Goal: Navigation & Orientation: Find specific page/section

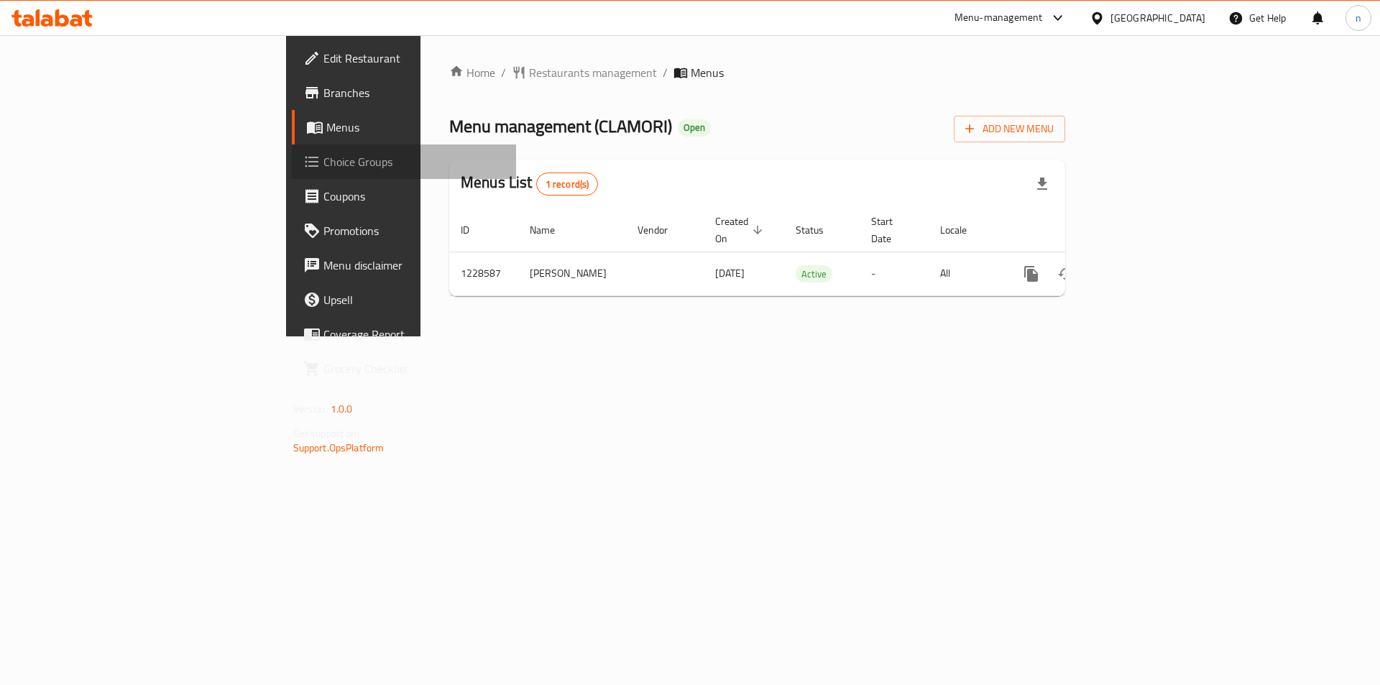
click at [323, 162] on span "Choice Groups" at bounding box center [414, 161] width 182 height 17
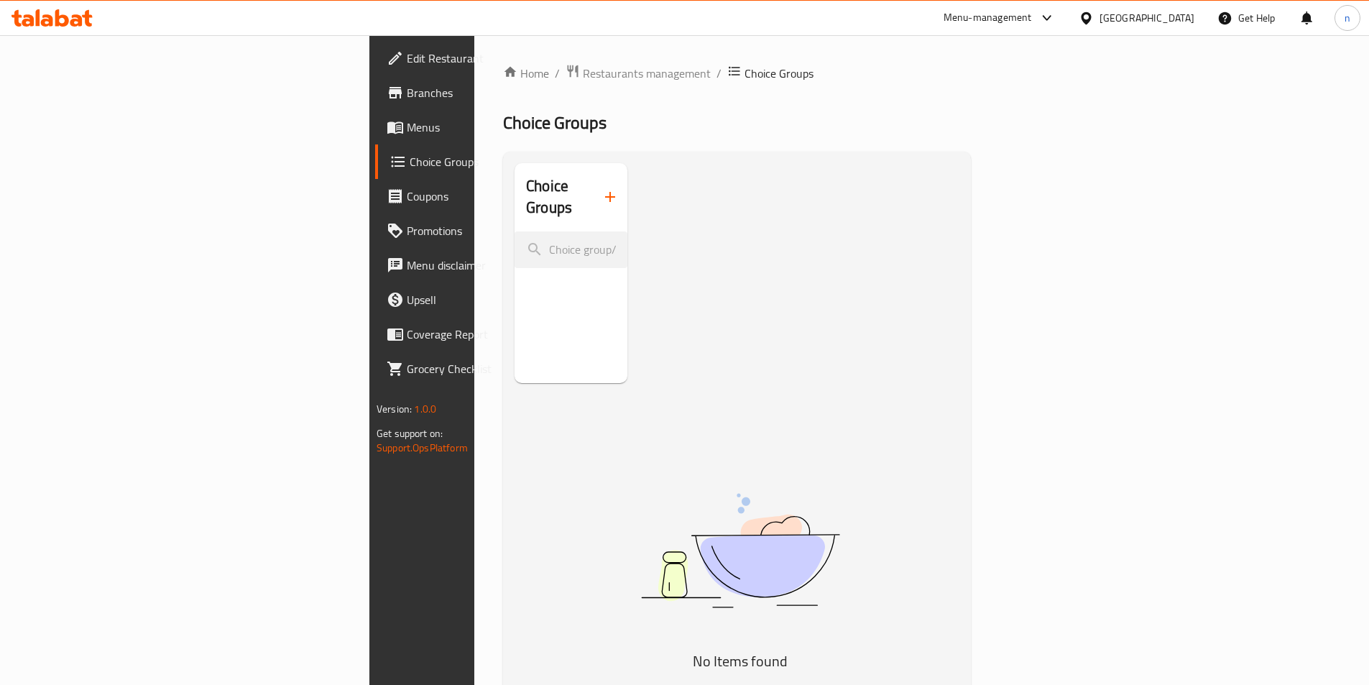
click at [410, 161] on span "Choice Groups" at bounding box center [498, 161] width 177 height 17
click at [407, 97] on span "Branches" at bounding box center [497, 92] width 180 height 17
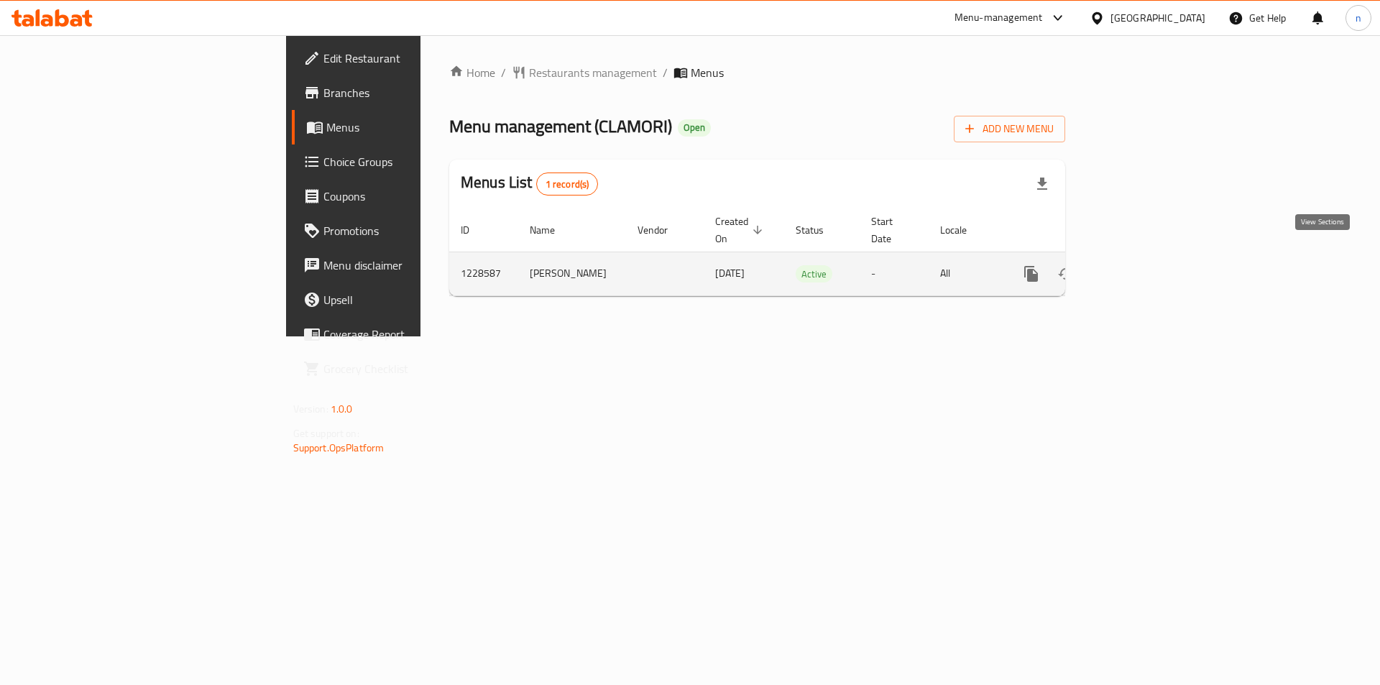
click at [1143, 265] on icon "enhanced table" at bounding box center [1134, 273] width 17 height 17
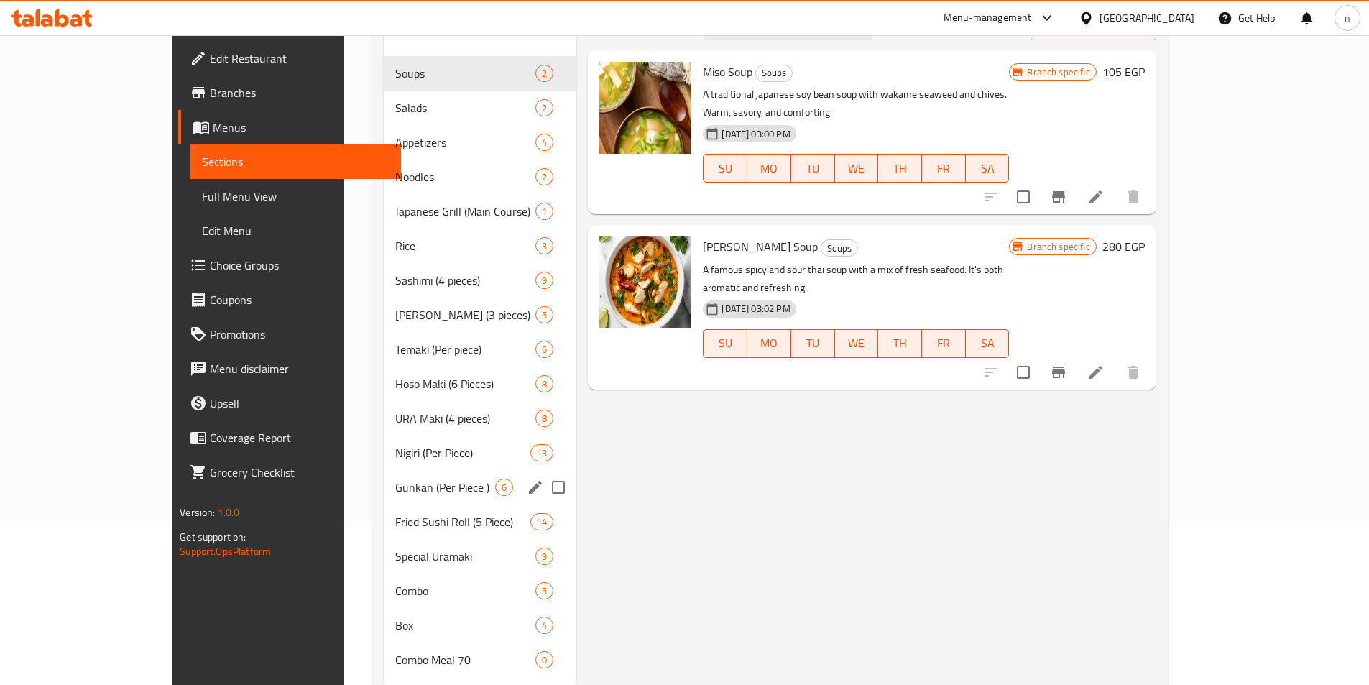
scroll to position [201, 0]
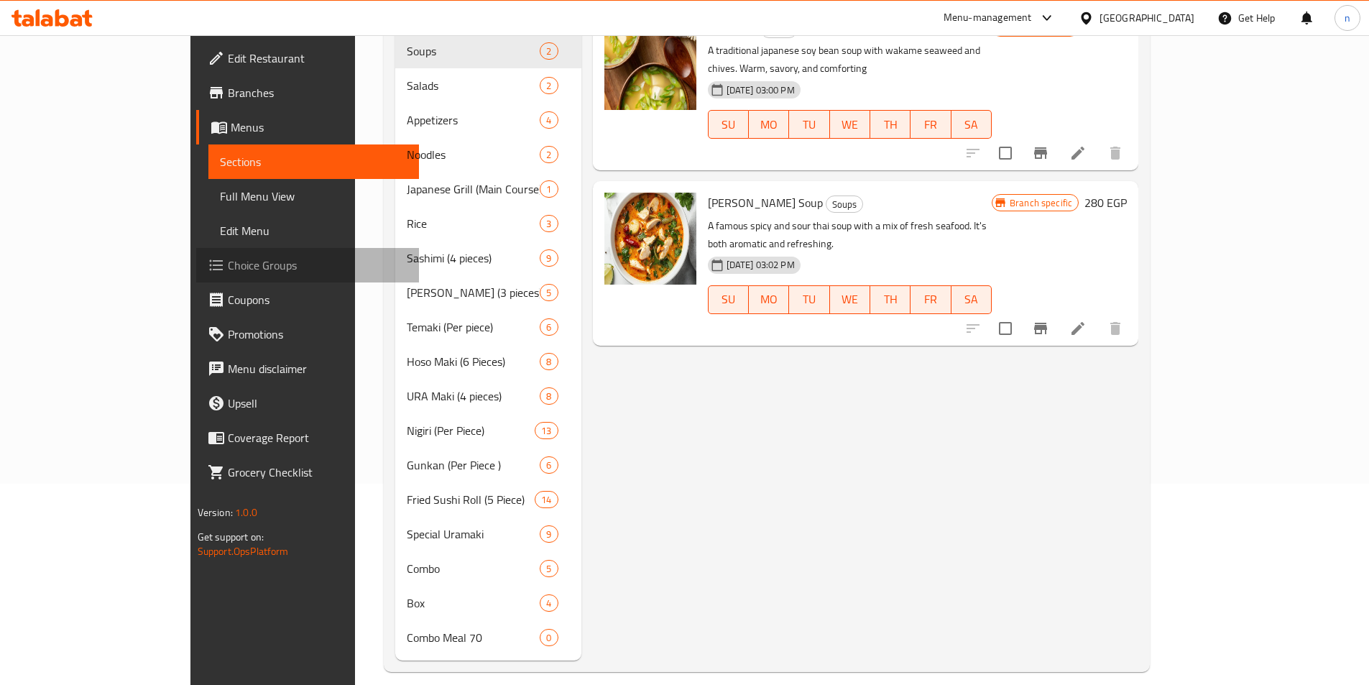
click at [228, 272] on span "Choice Groups" at bounding box center [318, 265] width 180 height 17
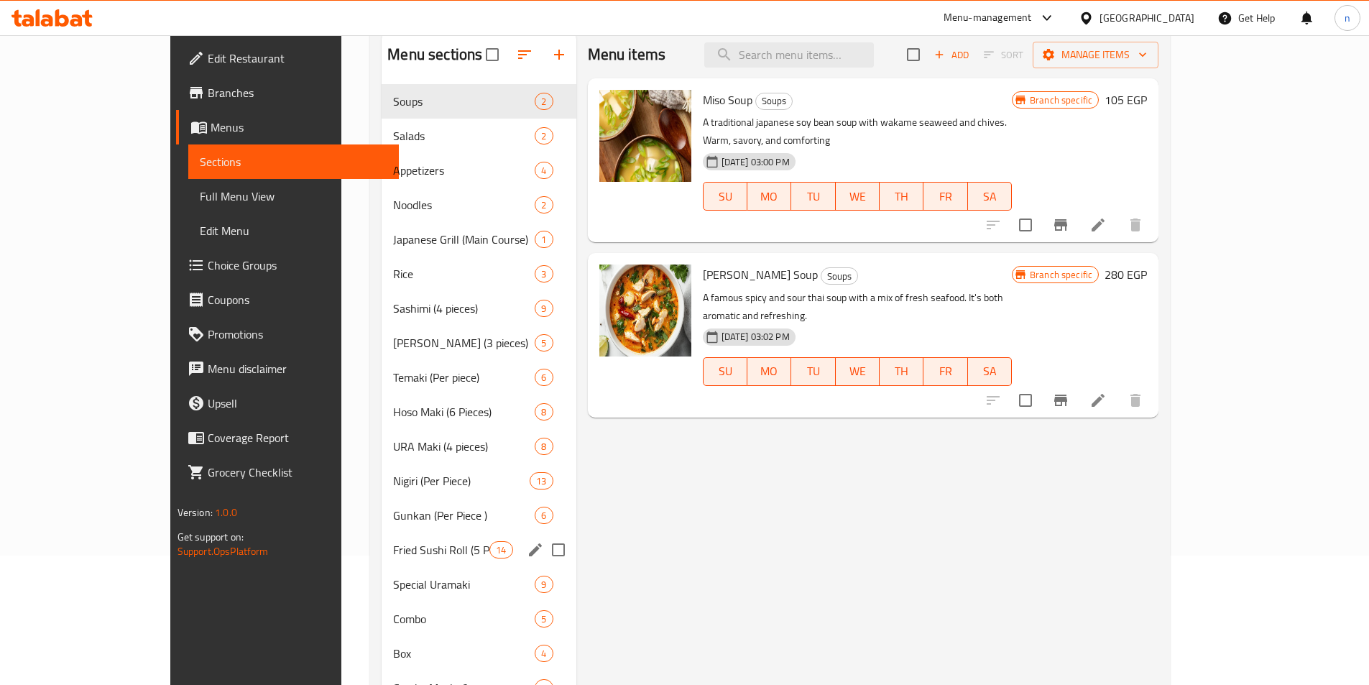
scroll to position [201, 0]
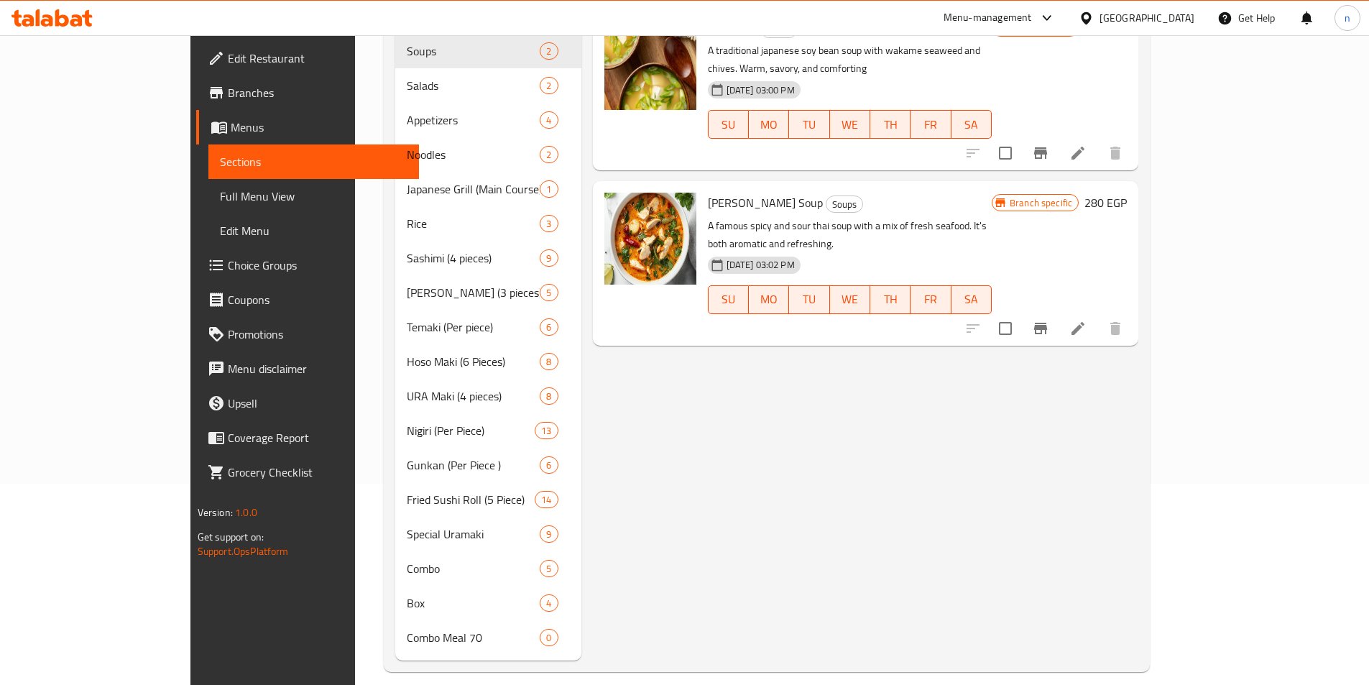
click at [228, 258] on span "Choice Groups" at bounding box center [318, 265] width 180 height 17
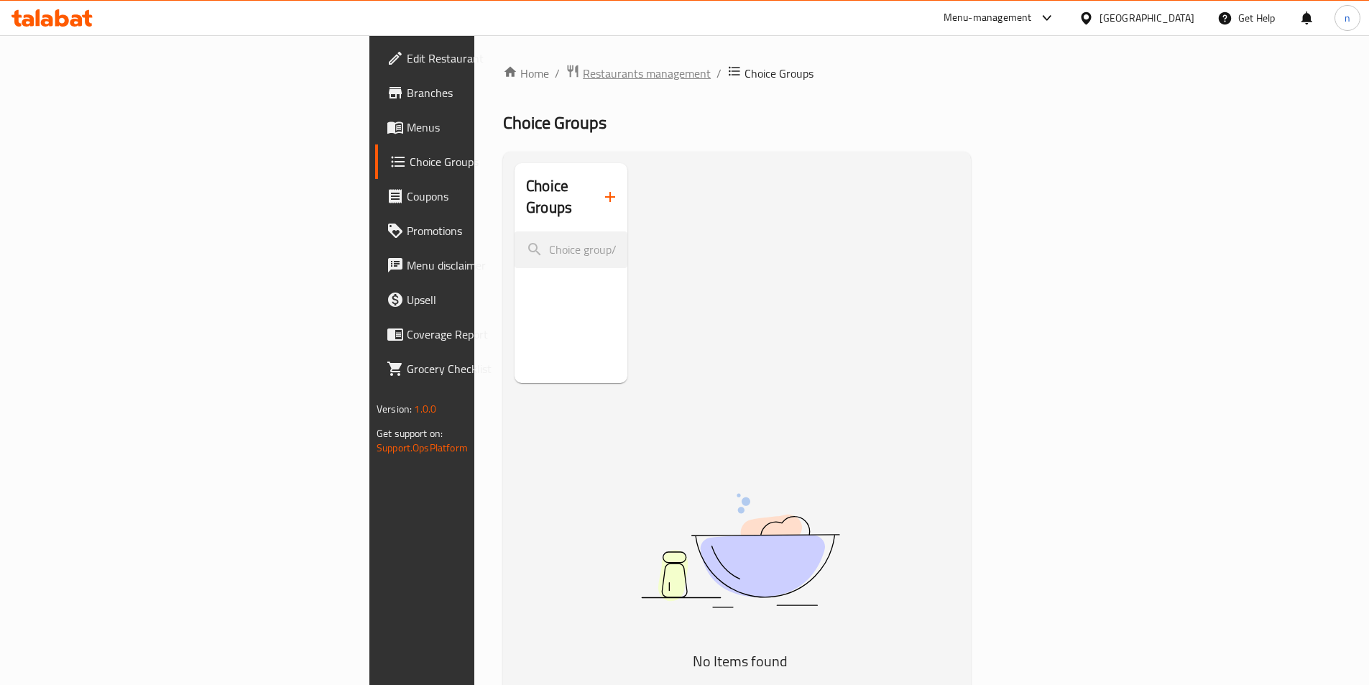
click at [583, 73] on span "Restaurants management" at bounding box center [647, 73] width 128 height 17
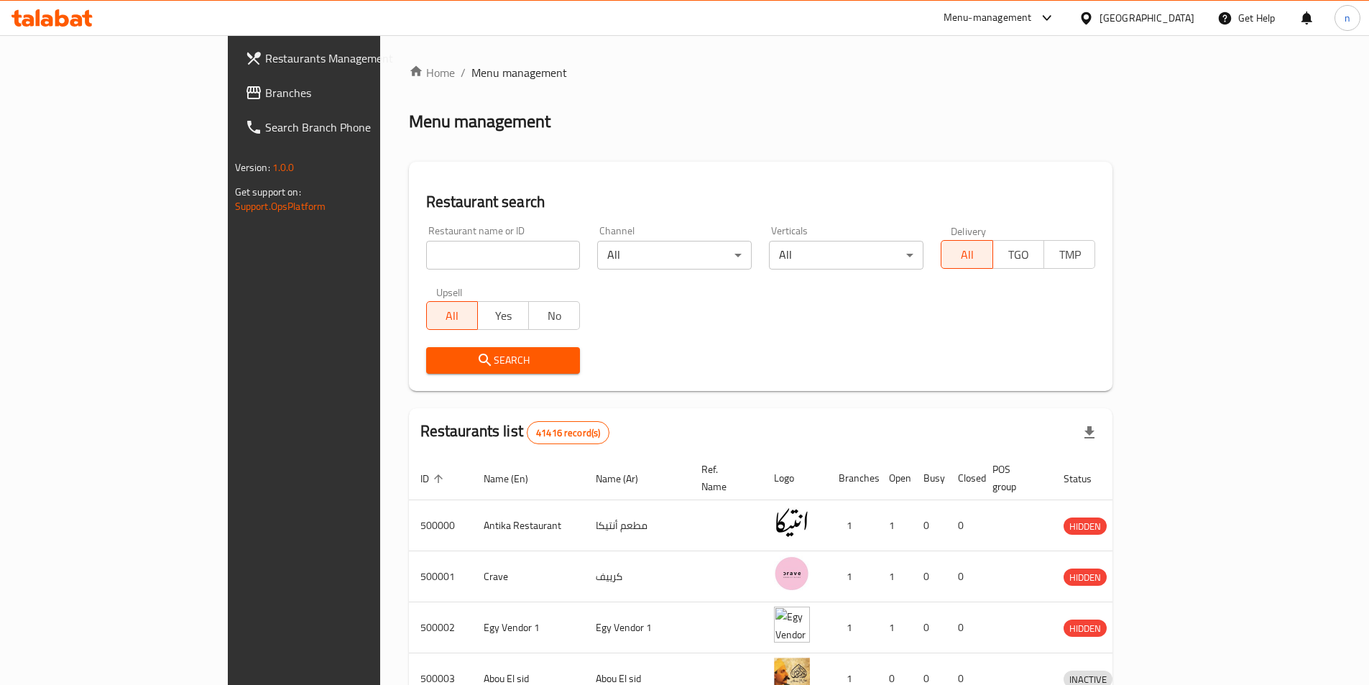
click at [99, 94] on div at bounding box center [684, 342] width 1369 height 685
click at [265, 95] on span "Branches" at bounding box center [355, 92] width 180 height 17
